Goal: Task Accomplishment & Management: Manage account settings

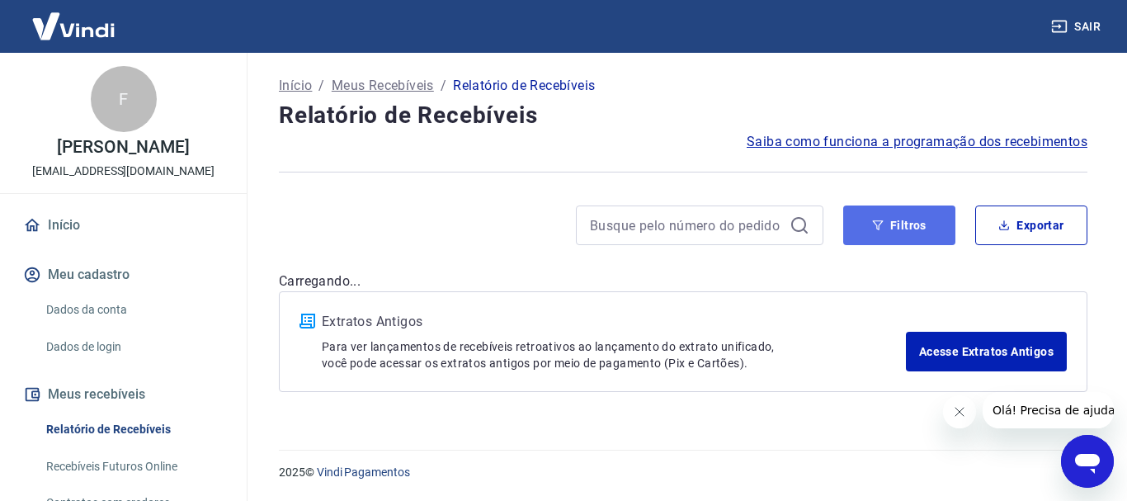
click at [908, 238] on button "Filtros" at bounding box center [899, 225] width 112 height 40
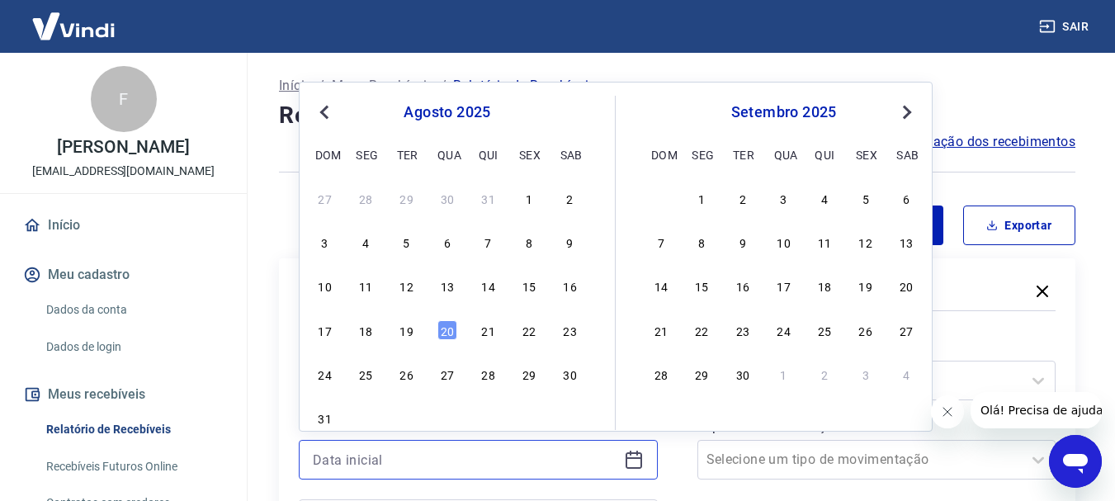
click at [467, 454] on input at bounding box center [465, 459] width 304 height 25
click at [326, 111] on span "Previous Month" at bounding box center [326, 111] width 0 height 19
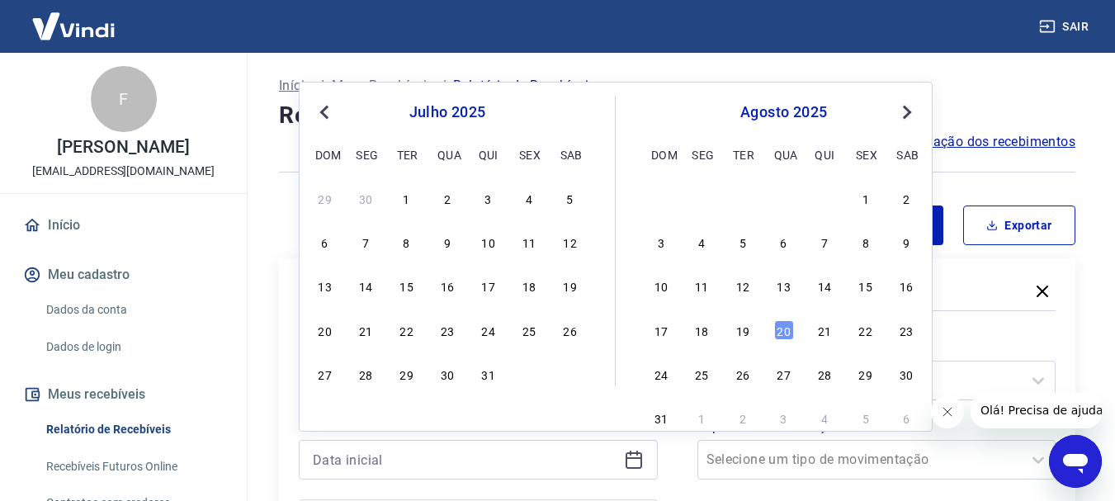
click at [326, 112] on span "Previous Month" at bounding box center [326, 111] width 0 height 19
click at [328, 199] on div "1" at bounding box center [325, 198] width 20 height 20
type input "[DATE]"
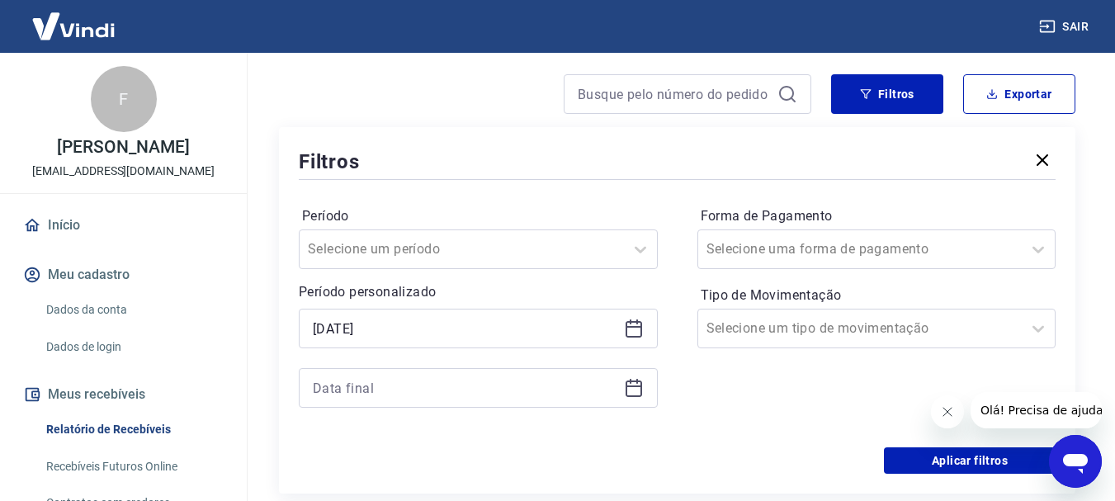
scroll to position [132, 0]
click at [636, 387] on icon at bounding box center [634, 387] width 20 height 20
